Goal: Information Seeking & Learning: Learn about a topic

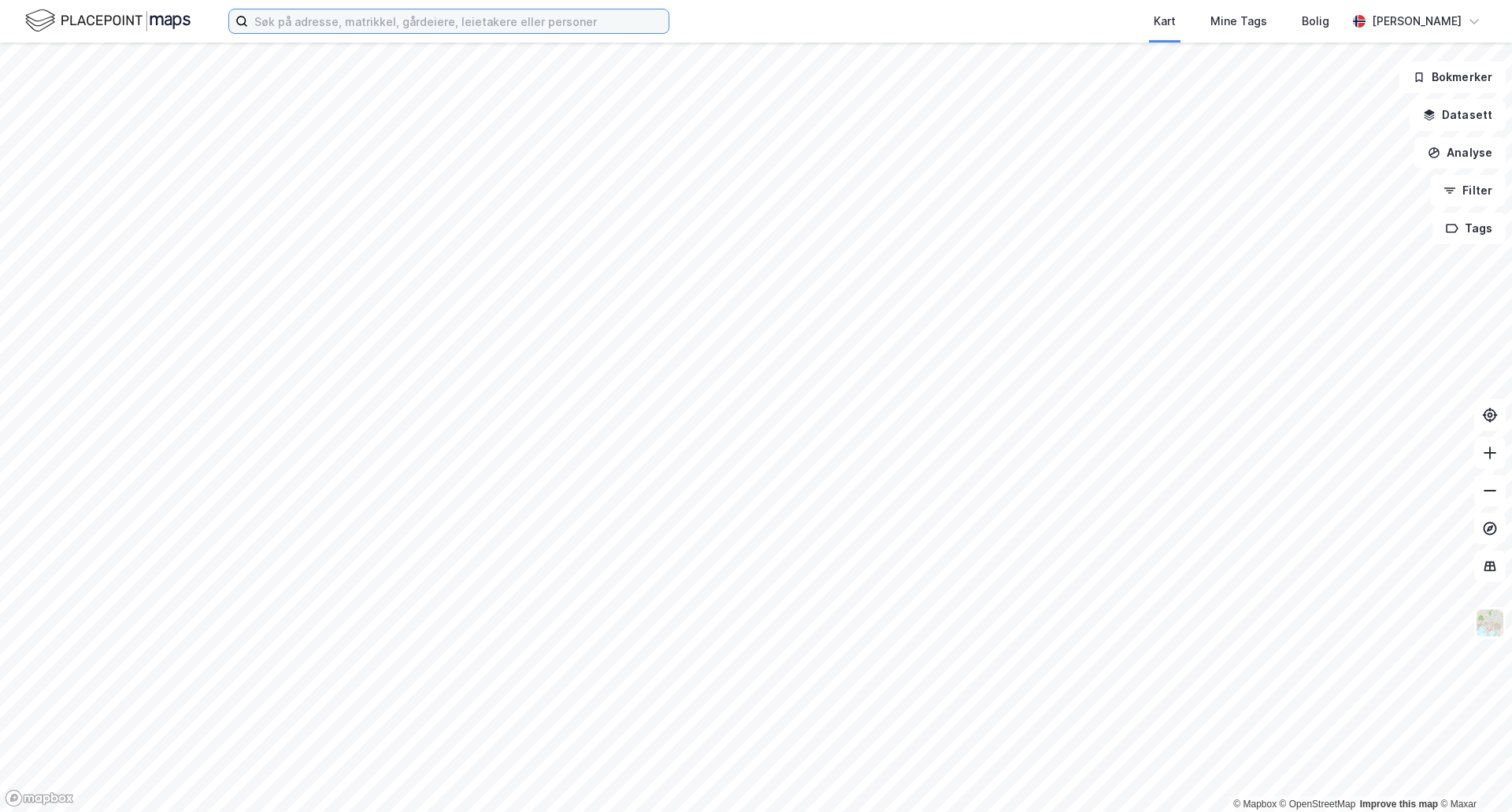
click at [408, 13] on input at bounding box center [458, 22] width 421 height 24
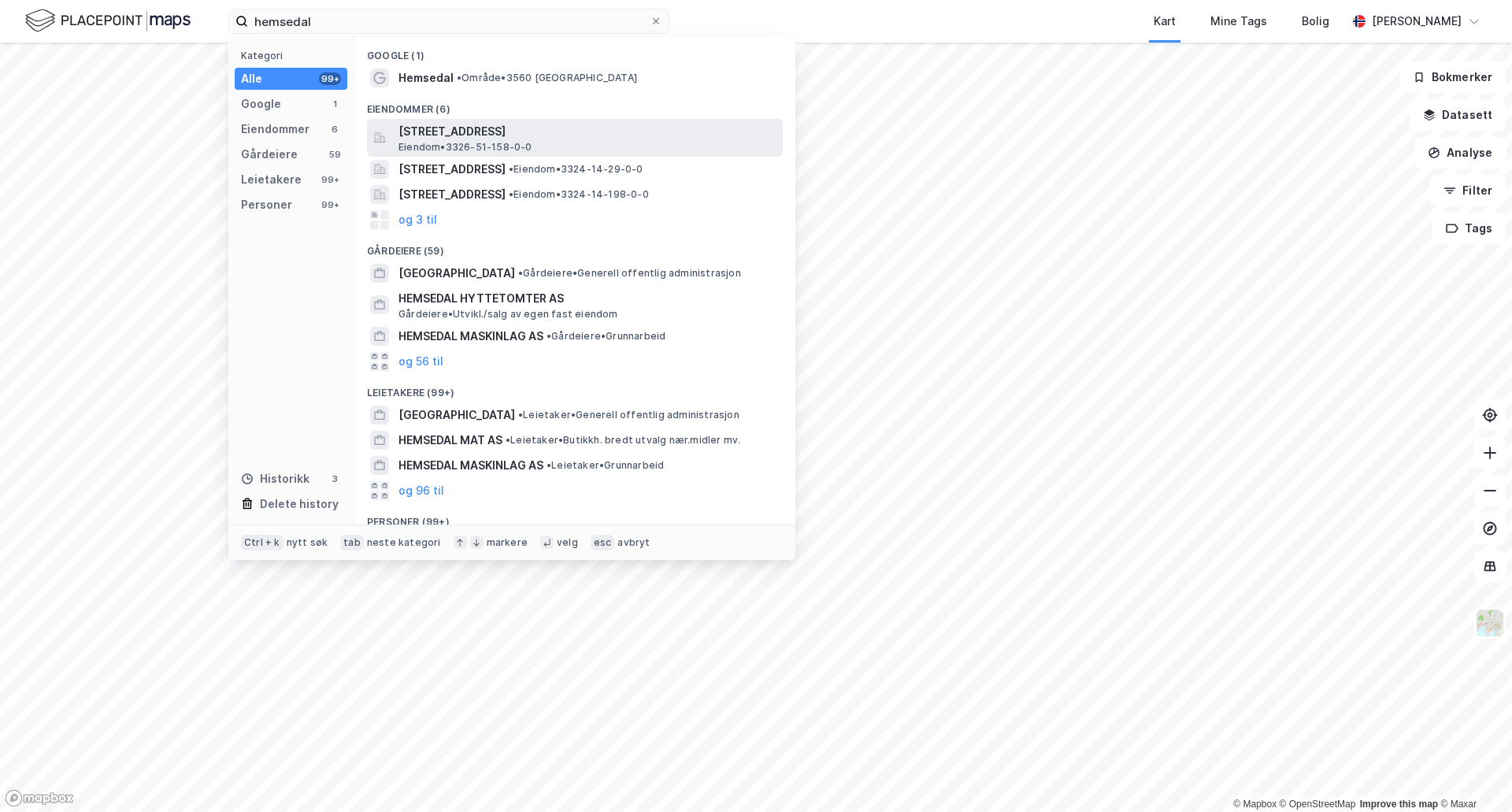
click at [421, 141] on span "Eiendom • 3326-51-158-0-0" at bounding box center [465, 147] width 134 height 13
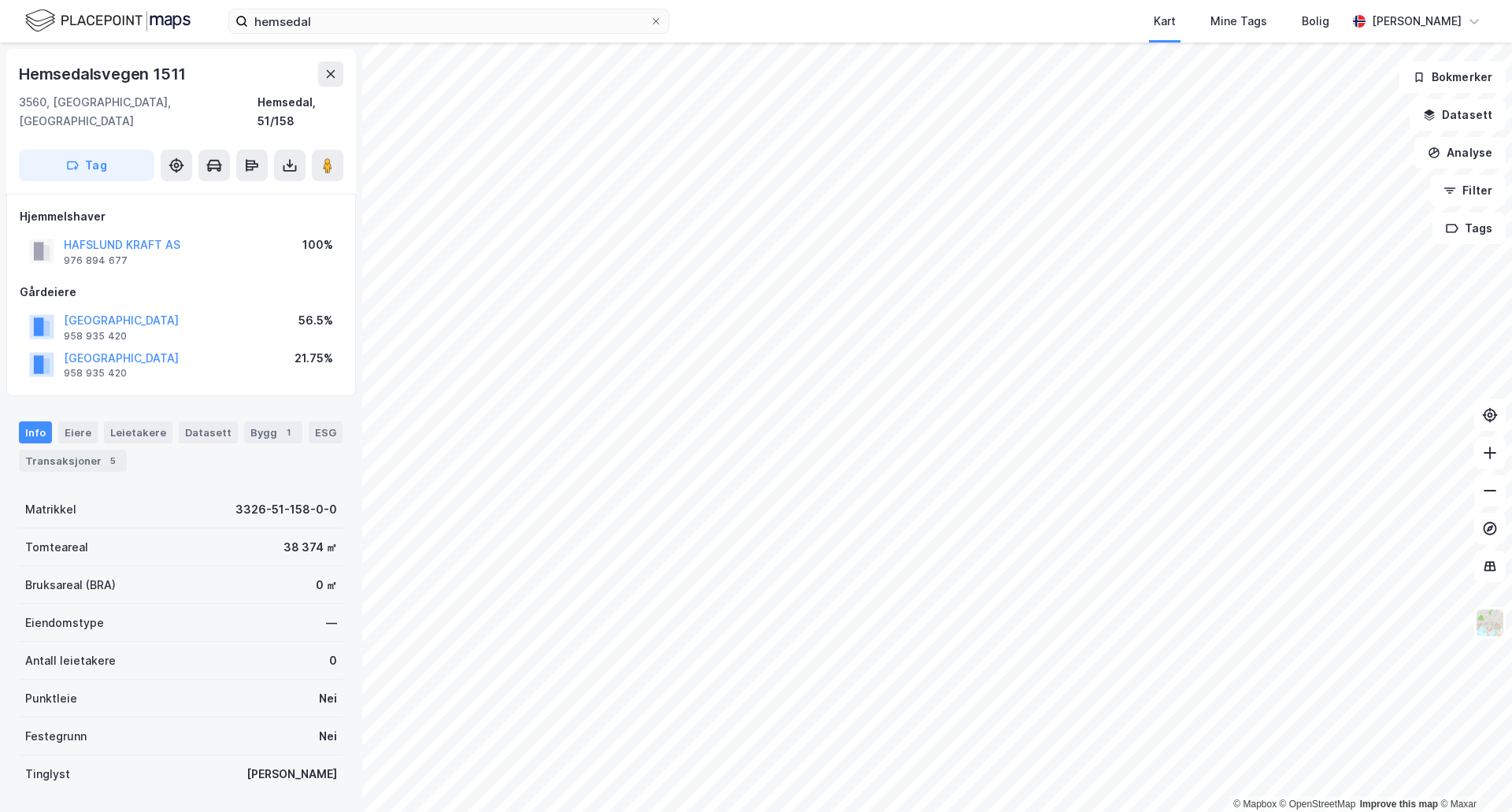
click at [1483, 811] on html "hemsedal Kart Mine Tags Bolig [PERSON_NAME] © Mapbox © OpenStreetMap Improve th…" at bounding box center [756, 406] width 1512 height 812
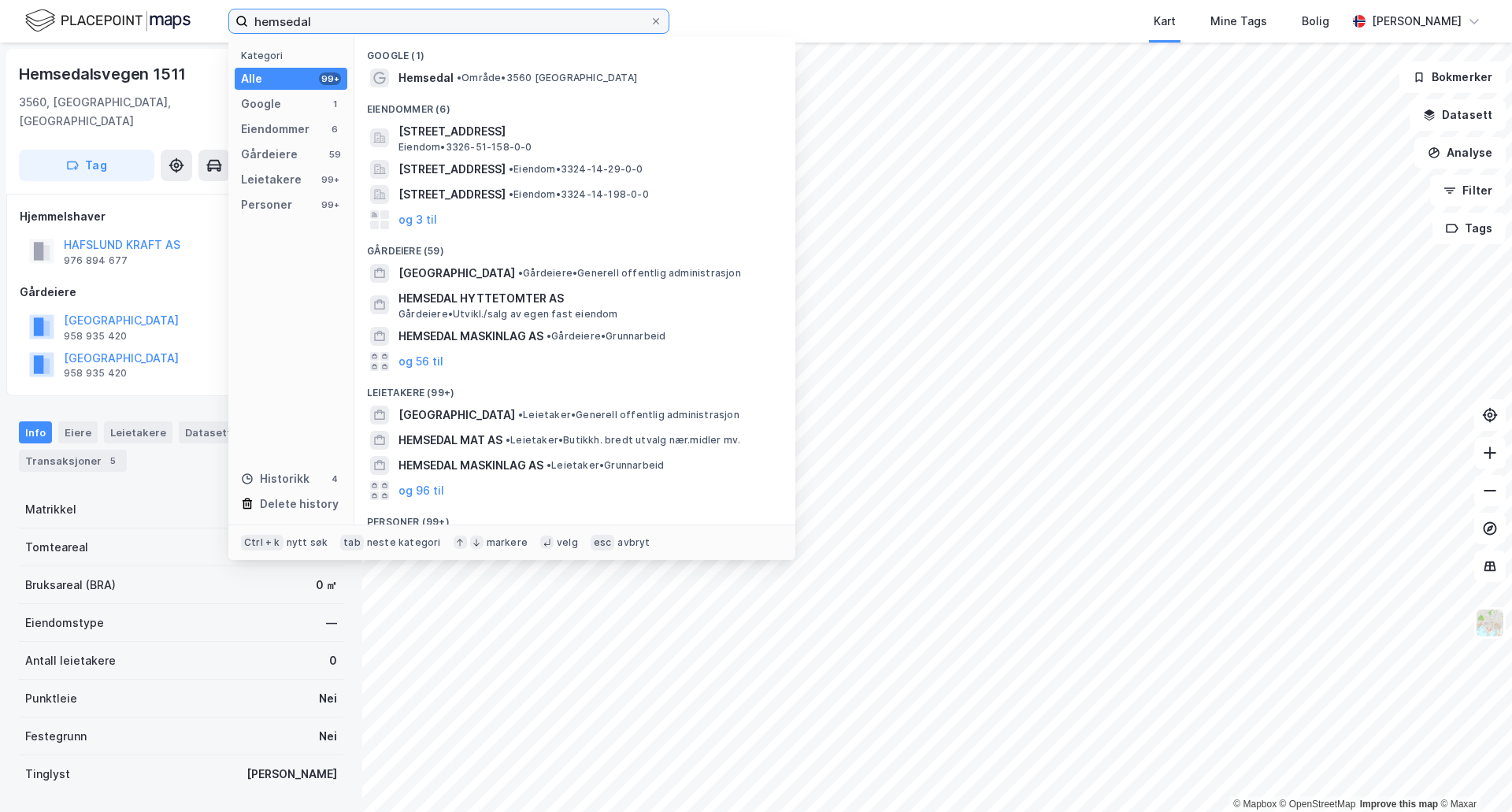
drag, startPoint x: 327, startPoint y: 24, endPoint x: 234, endPoint y: 23, distance: 93.0
click at [234, 23] on label "hemsedal" at bounding box center [449, 22] width 441 height 25
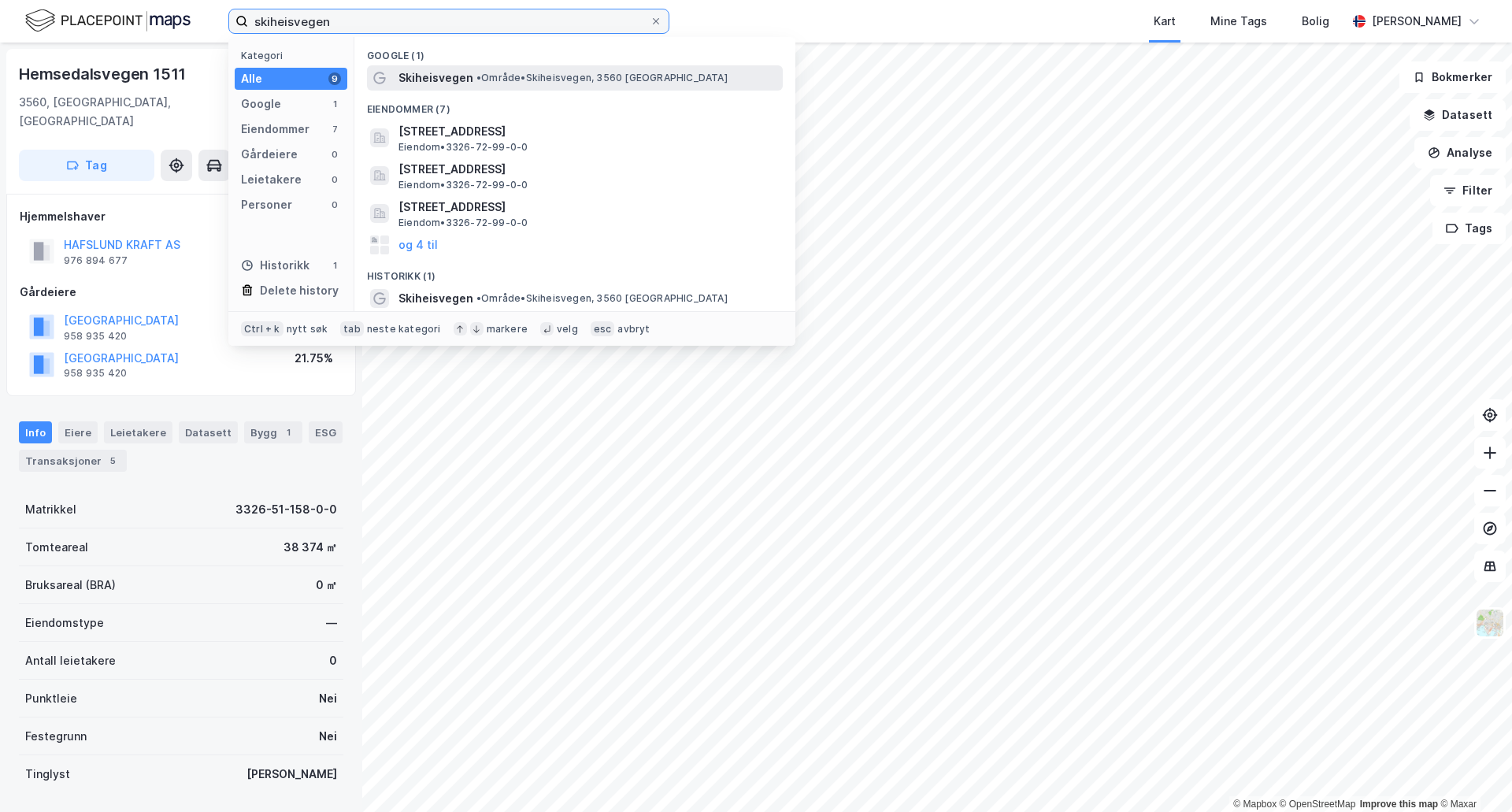
type input "skiheisvegen"
click at [430, 76] on span "Skiheisvegen" at bounding box center [436, 78] width 75 height 19
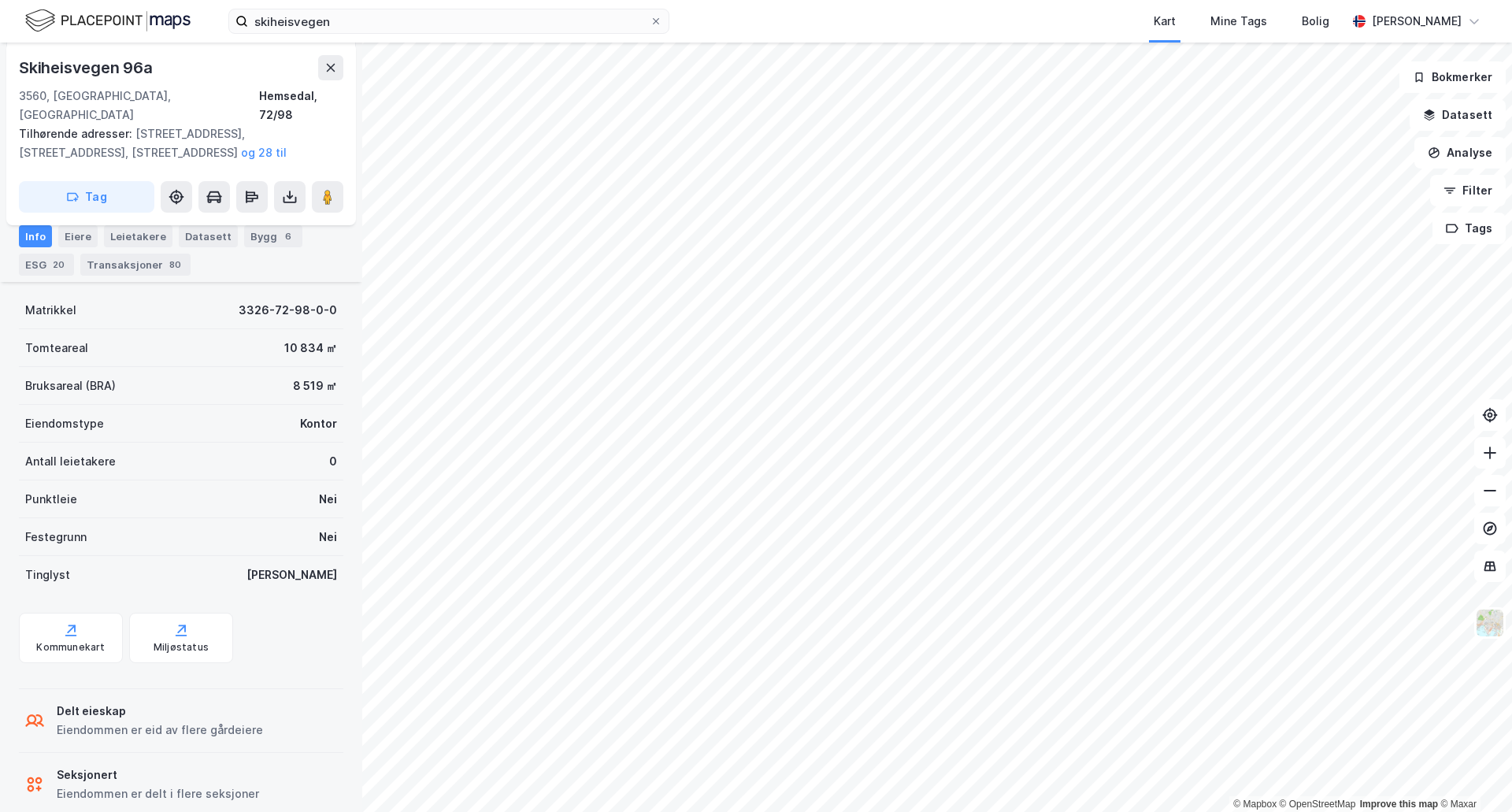
scroll to position [425, 0]
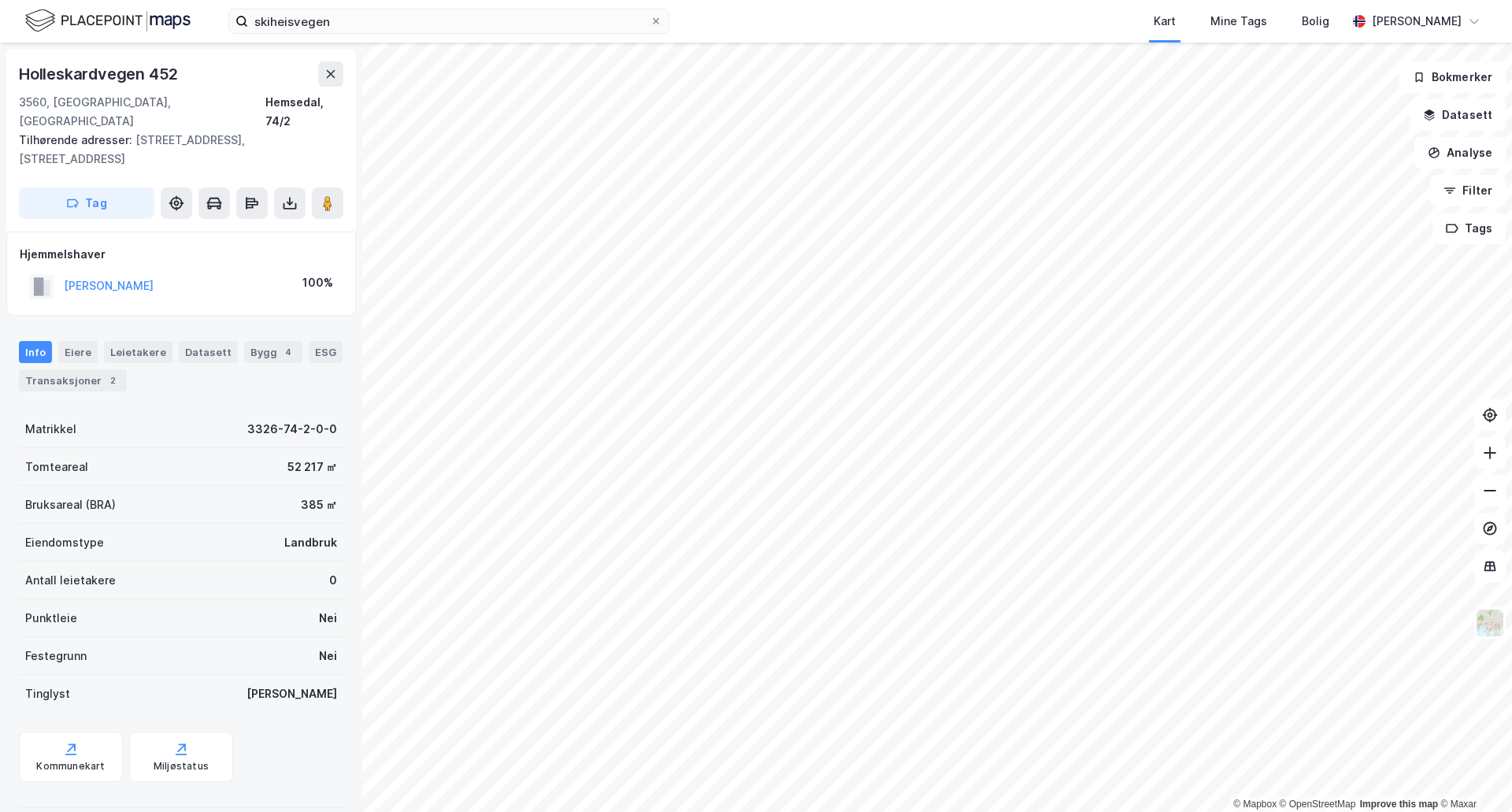
scroll to position [2, 0]
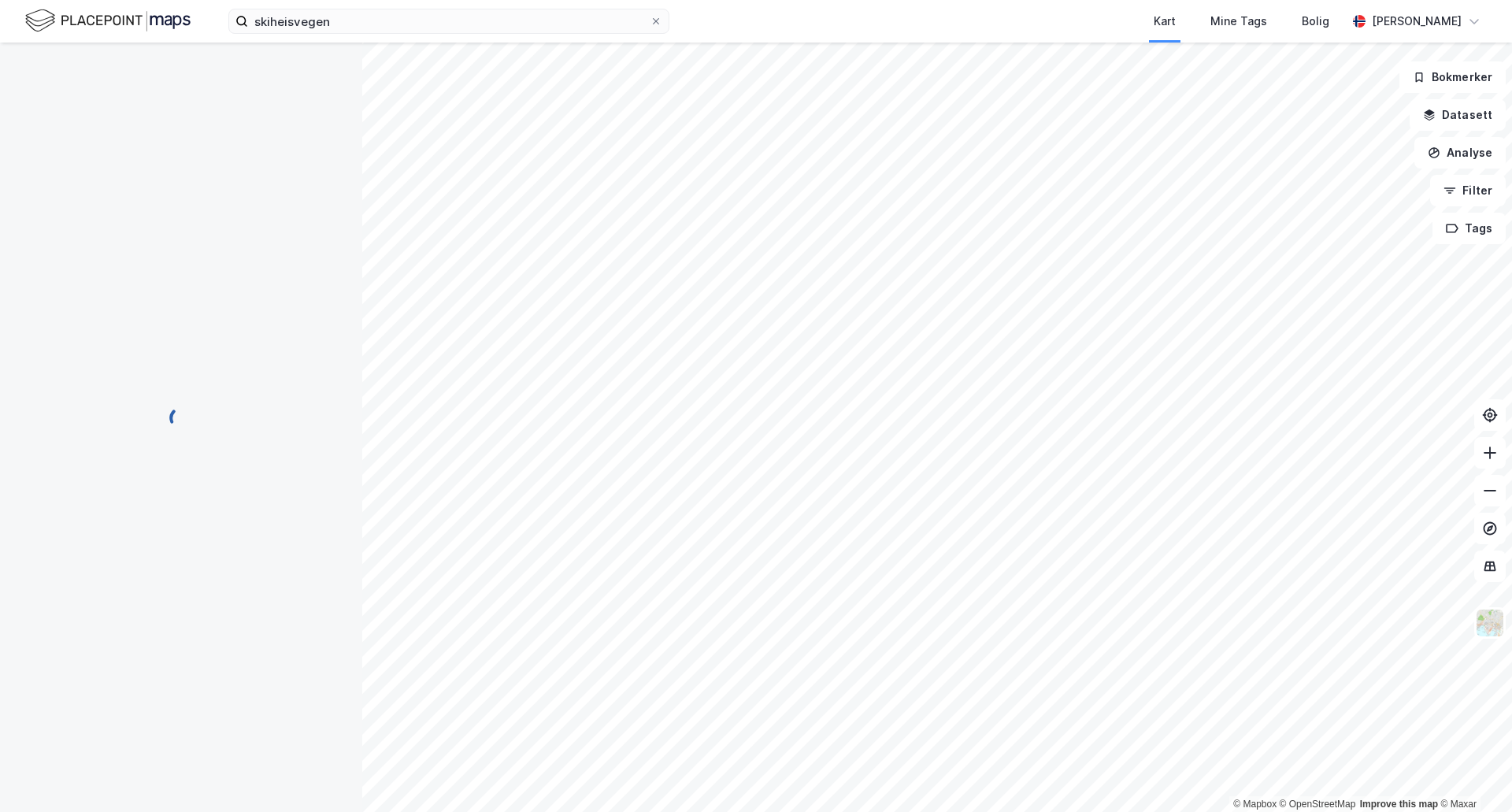
scroll to position [2, 0]
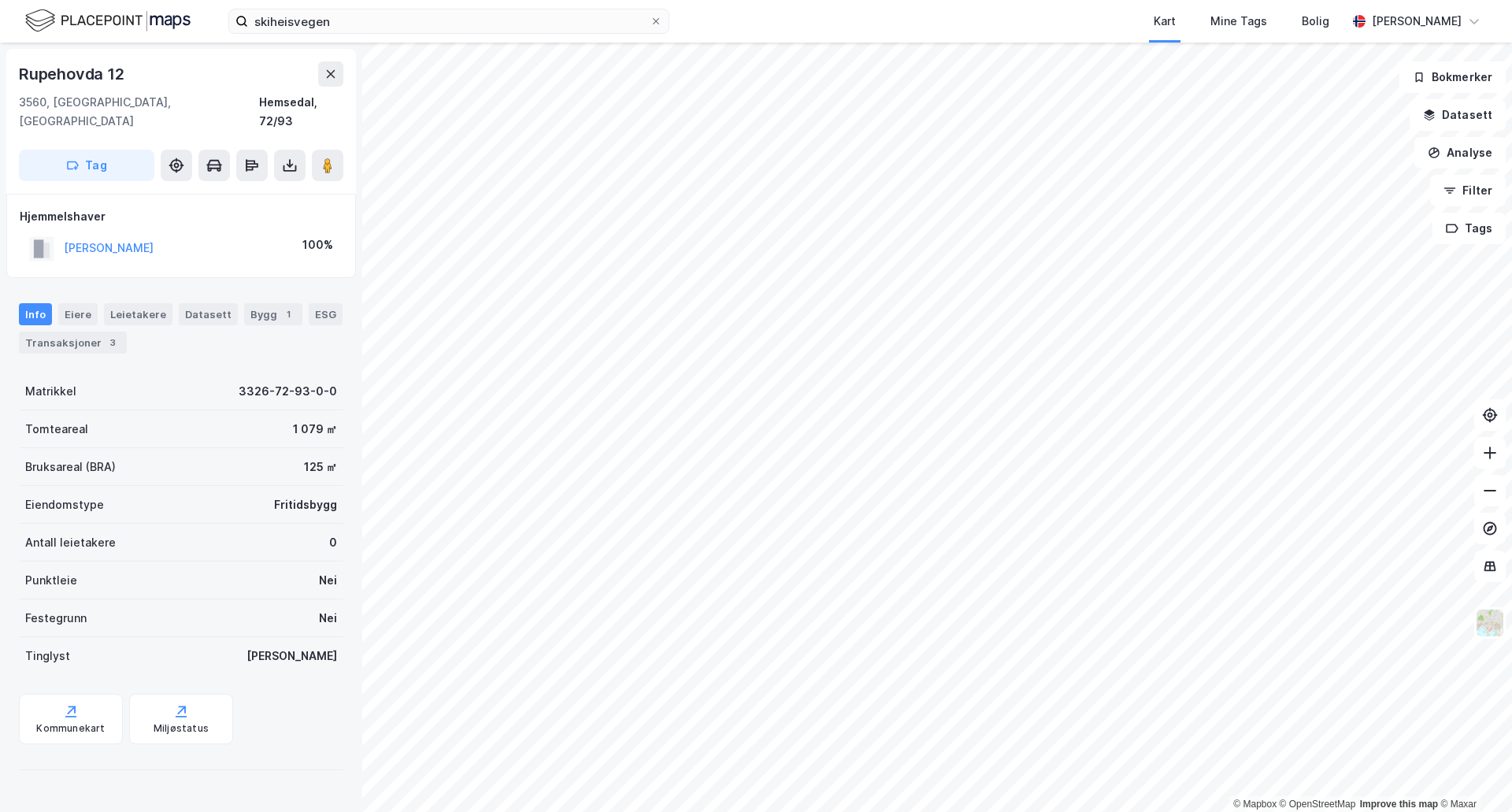
scroll to position [2, 0]
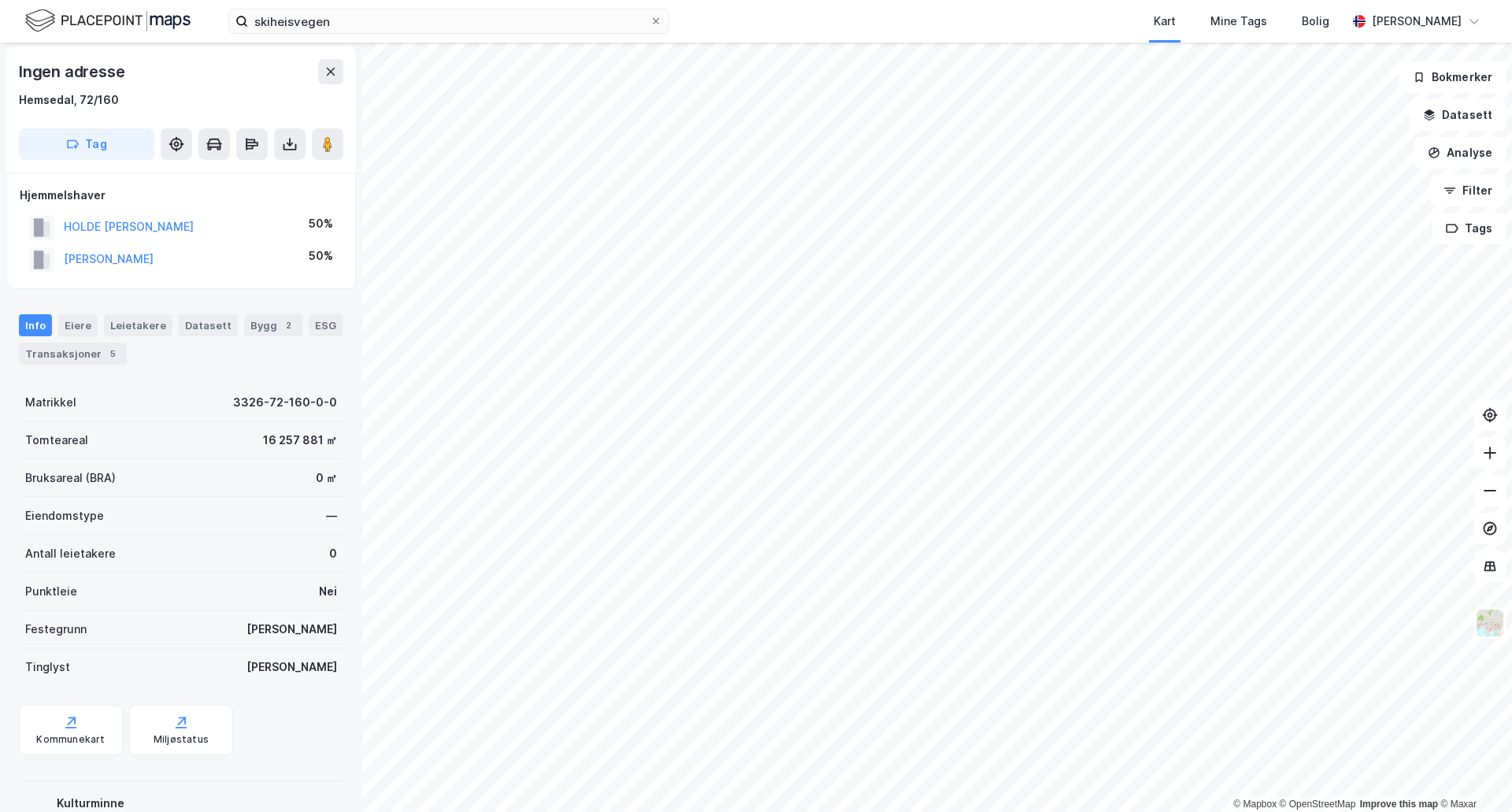
scroll to position [2, 0]
